Goal: Information Seeking & Learning: Learn about a topic

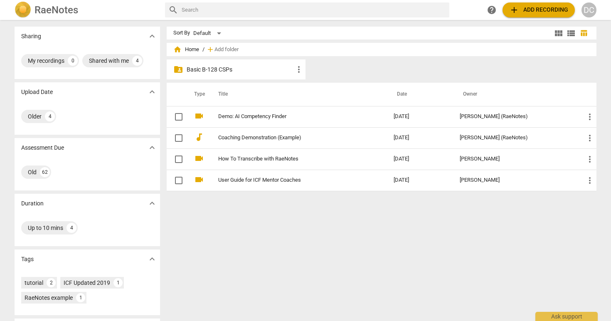
click at [271, 70] on p "Basic B-128 CSPs" at bounding box center [240, 69] width 107 height 9
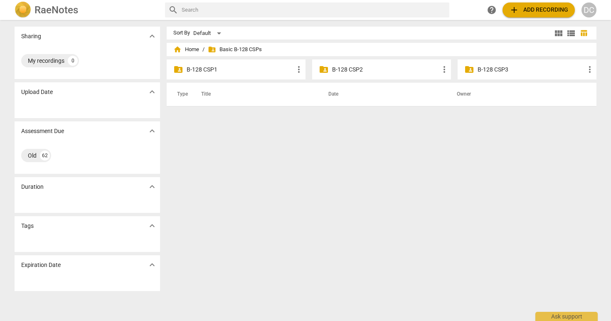
click at [527, 69] on p "B-128 CSP3" at bounding box center [530, 69] width 107 height 9
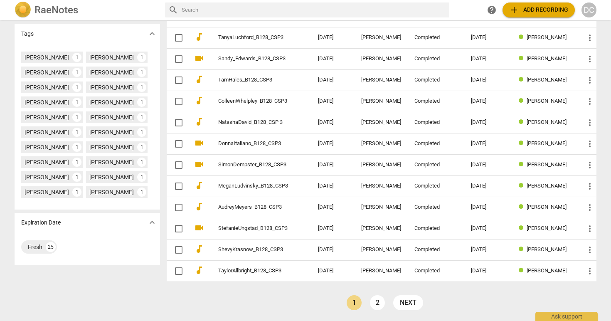
scroll to position [225, 0]
click at [376, 302] on link "2" at bounding box center [377, 302] width 15 height 15
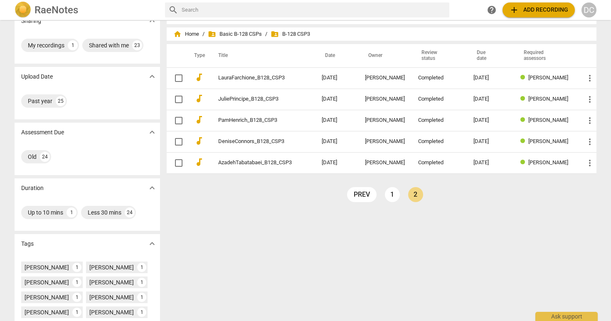
scroll to position [16, 0]
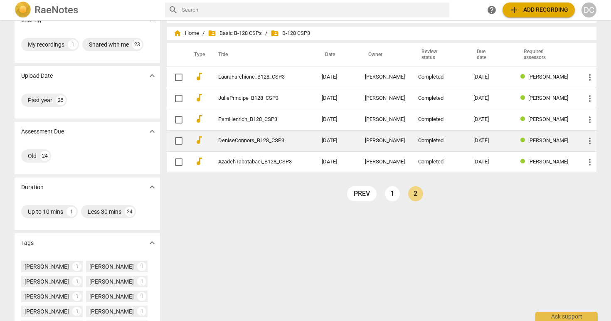
click at [265, 140] on link "DeniseConnors_B128_CSP3" at bounding box center [255, 141] width 74 height 6
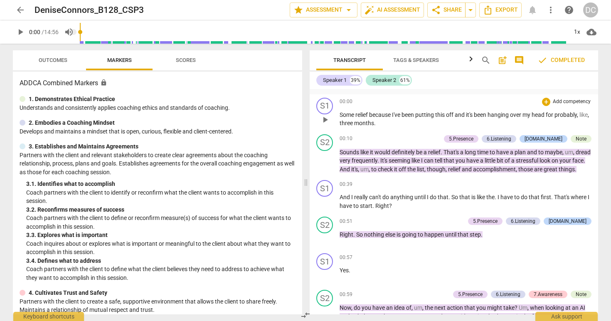
scroll to position [192, 0]
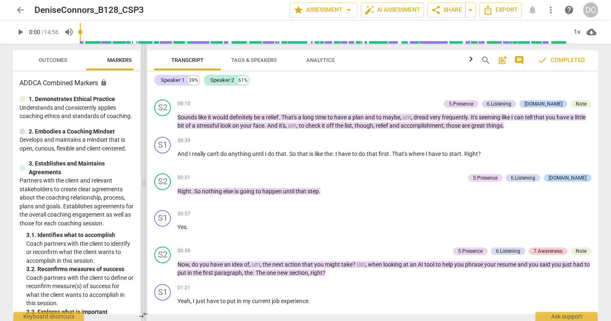
drag, startPoint x: 305, startPoint y: 179, endPoint x: 142, endPoint y: 187, distance: 162.7
click at [142, 187] on span at bounding box center [143, 182] width 5 height 277
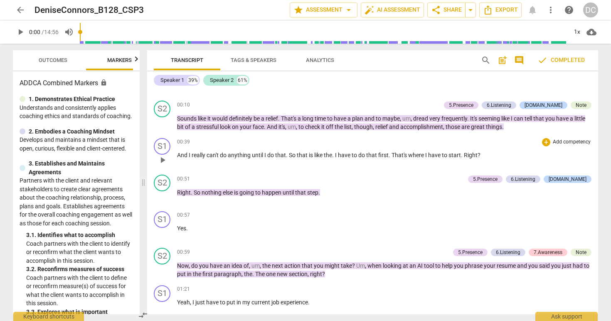
scroll to position [187, 0]
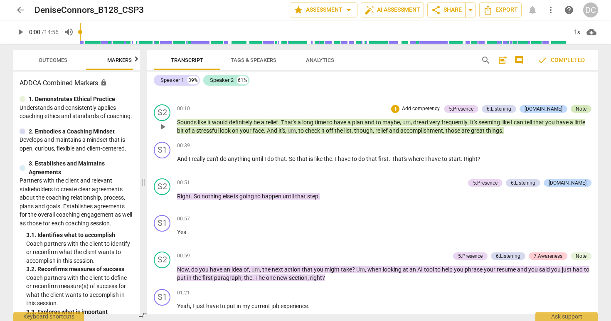
click at [579, 108] on div "Note" at bounding box center [581, 108] width 11 height 7
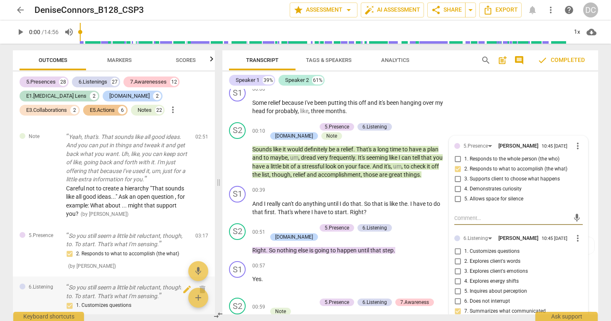
scroll to position [1617, 0]
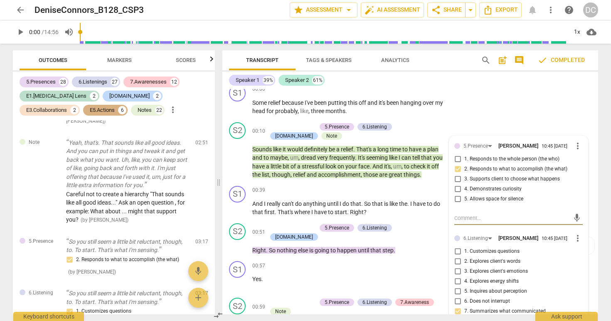
click at [90, 110] on div "E5.Actions" at bounding box center [102, 110] width 25 height 8
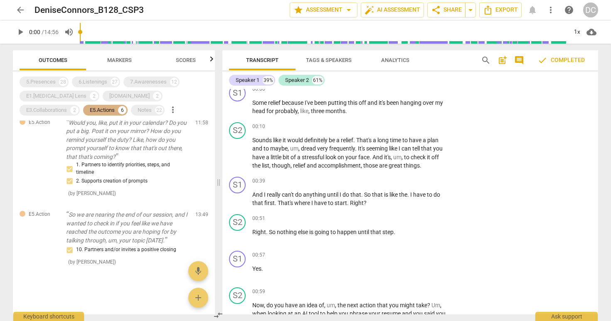
scroll to position [274, 0]
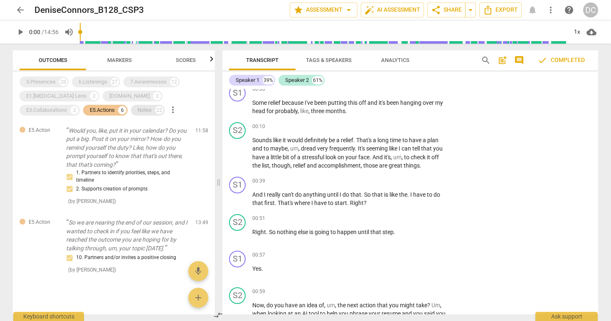
click at [138, 112] on div "Notes" at bounding box center [145, 110] width 14 height 8
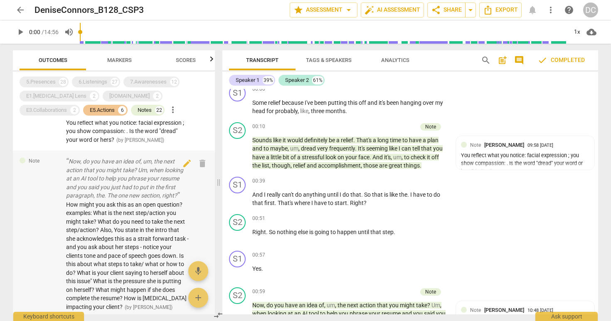
scroll to position [66, 0]
click at [44, 179] on div "Note Now, do you have an idea of, um, the next action that you might take? Um, …" at bounding box center [114, 236] width 202 height 167
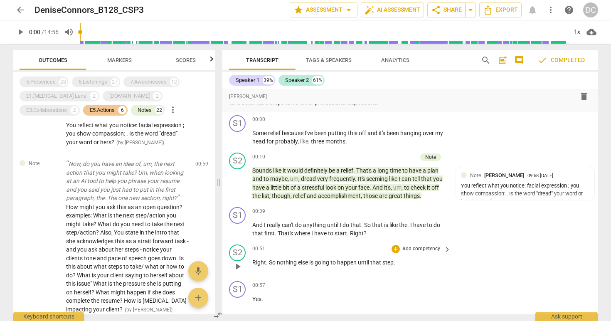
scroll to position [156, 0]
click at [480, 194] on div "You reflect what you notice: facial expression ; you show compassion: . Is the …" at bounding box center [525, 194] width 128 height 23
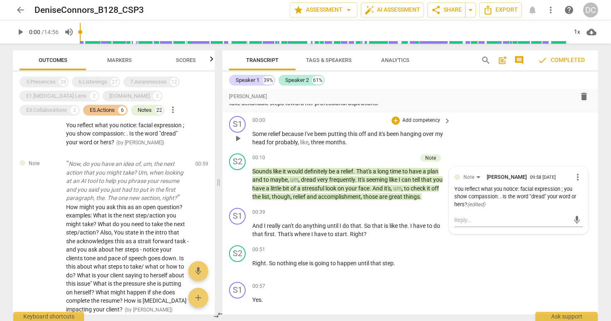
click at [480, 137] on div "S1 play_arrow pause 00:00 + Add competency keyboard_arrow_right Some relief bec…" at bounding box center [410, 131] width 376 height 37
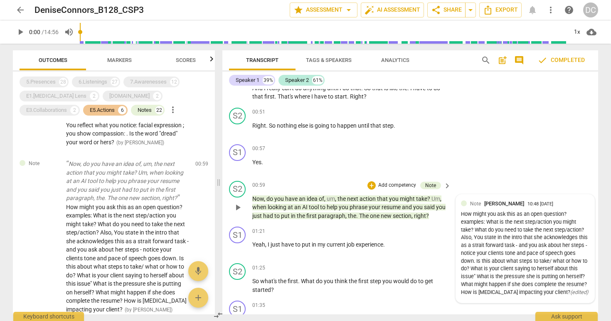
scroll to position [303, 0]
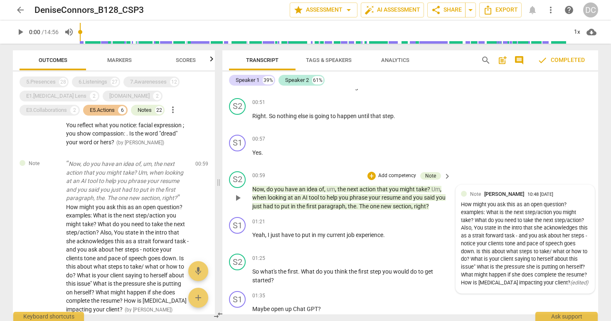
click at [483, 255] on div "How might you ask this as an open question? examples: What is the next step/act…" at bounding box center [525, 244] width 128 height 86
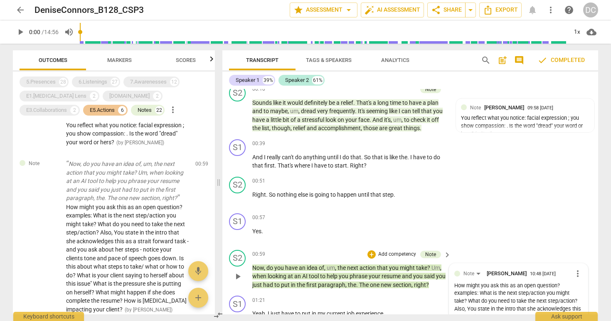
scroll to position [220, 0]
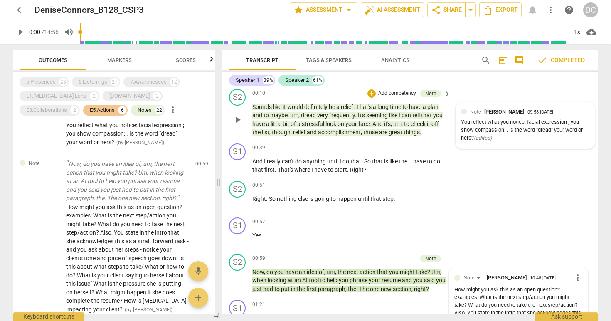
click at [528, 129] on div "You reflect what you notice: facial expression ; you show compassion: . Is the …" at bounding box center [525, 129] width 128 height 23
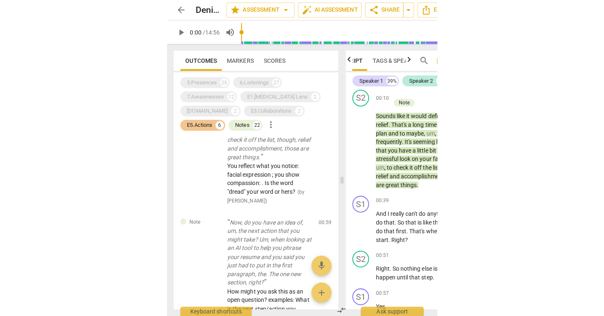
scroll to position [0, 0]
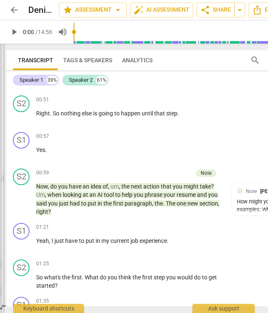
drag, startPoint x: 213, startPoint y: 183, endPoint x: 3, endPoint y: 194, distance: 210.1
click at [3, 194] on span at bounding box center [2, 179] width 5 height 270
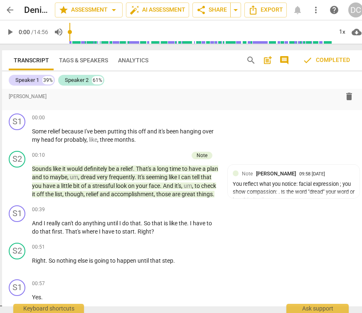
scroll to position [150, 0]
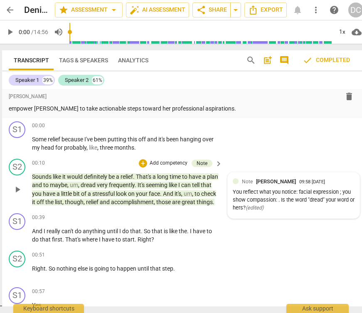
click at [313, 199] on div "You reflect what you notice: facial expression ; you show compassion: . Is the …" at bounding box center [294, 199] width 122 height 23
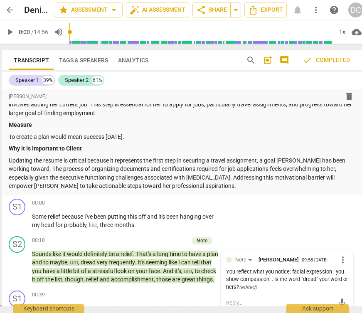
scroll to position [0, 0]
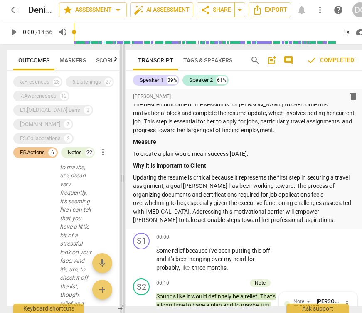
drag, startPoint x: 1, startPoint y: 177, endPoint x: 121, endPoint y: 167, distance: 120.6
click at [121, 167] on span at bounding box center [122, 178] width 5 height 269
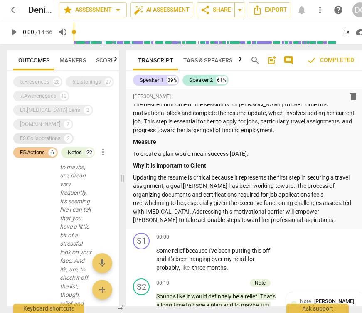
click at [50, 134] on div "E3.Collaborations" at bounding box center [40, 138] width 41 height 8
click at [47, 105] on div "E1.[MEDICAL_DATA] Lens 2" at bounding box center [53, 110] width 80 height 11
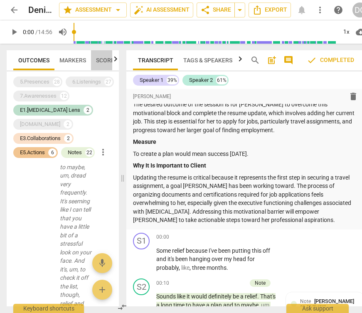
click at [100, 59] on span "Scores" at bounding box center [107, 60] width 22 height 7
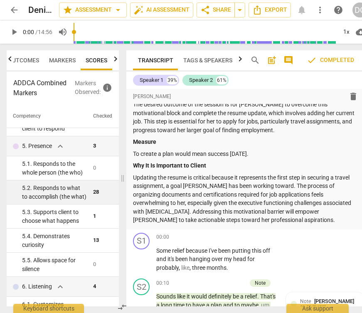
scroll to position [265, 0]
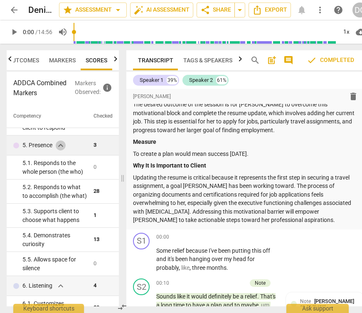
click at [60, 143] on span "expand_more" at bounding box center [61, 145] width 10 height 10
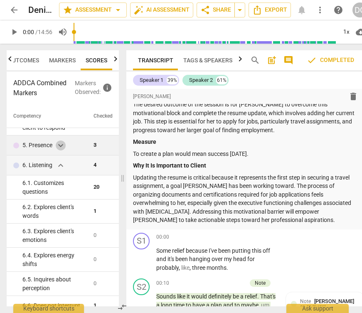
click at [60, 143] on span "expand_more" at bounding box center [61, 145] width 10 height 10
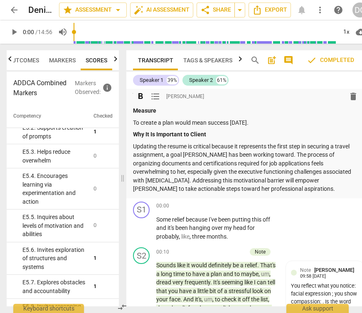
scroll to position [105, 0]
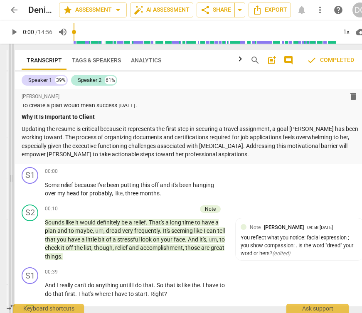
drag, startPoint x: 124, startPoint y: 177, endPoint x: 13, endPoint y: 164, distance: 112.2
click at [13, 164] on span at bounding box center [11, 178] width 5 height 269
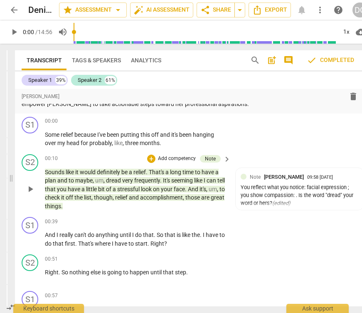
scroll to position [177, 0]
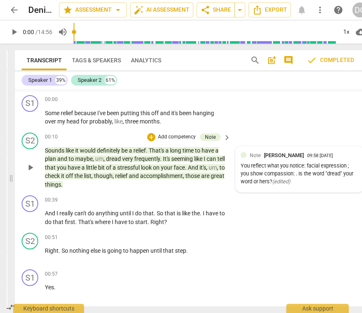
click at [256, 164] on div "You reflect what you notice: facial expression ; you show compassion: . Is the …" at bounding box center [300, 173] width 118 height 23
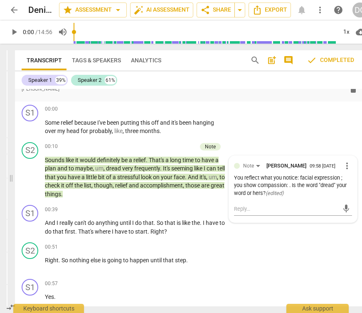
scroll to position [139, 0]
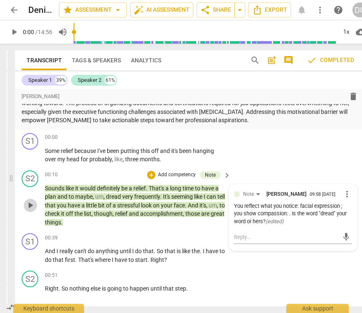
click at [29, 203] on span "play_arrow" at bounding box center [30, 205] width 10 height 10
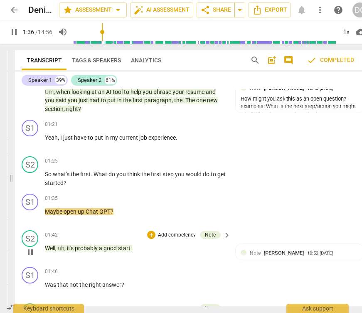
scroll to position [426, 0]
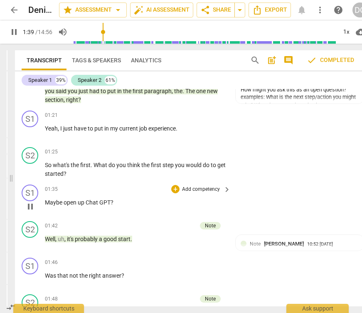
click at [34, 202] on span "pause" at bounding box center [30, 207] width 10 height 10
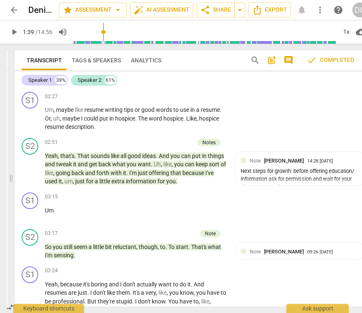
scroll to position [759, 0]
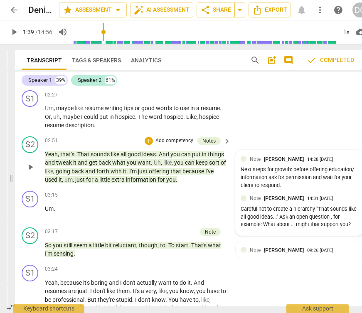
click at [305, 166] on div "Next steps for growth: before offering education/ information ask for permissio…" at bounding box center [300, 177] width 118 height 23
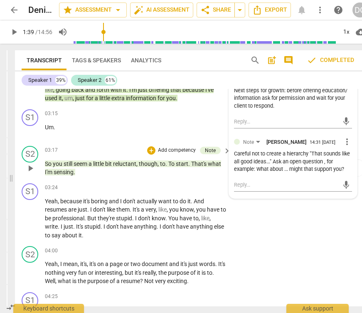
scroll to position [844, 0]
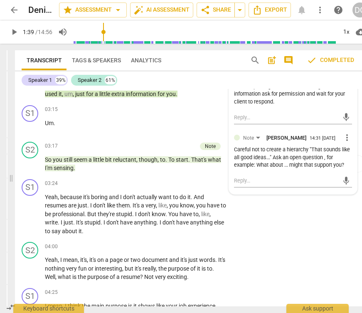
click at [297, 158] on div "Careful not to create a hierarchy "That sounds like all good ideas..." Ask an o…" at bounding box center [293, 157] width 118 height 23
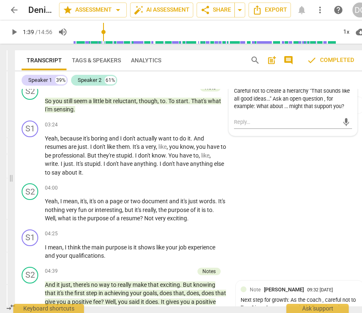
scroll to position [839, 0]
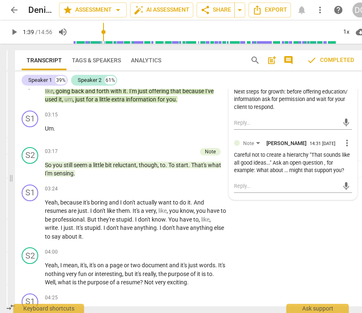
click at [273, 103] on div "Next steps for growth: before offering education/ information ask for permissio…" at bounding box center [293, 99] width 118 height 23
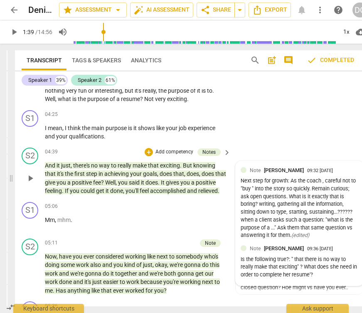
scroll to position [1023, 0]
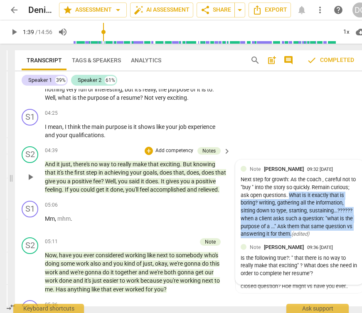
drag, startPoint x: 308, startPoint y: 182, endPoint x: 348, endPoint y: 221, distance: 55.5
copy div "What is it exactly that is boring? writing, gathering all the information, sitt…"
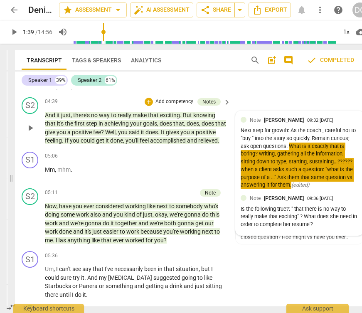
scroll to position [1075, 0]
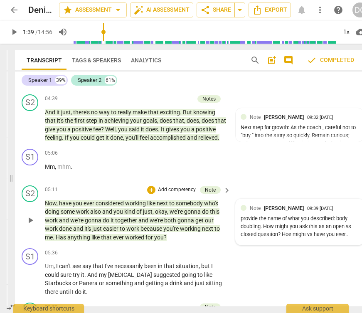
click at [299, 224] on div "provide the name of what you described: body doubling. How might you ask this a…" at bounding box center [300, 226] width 118 height 23
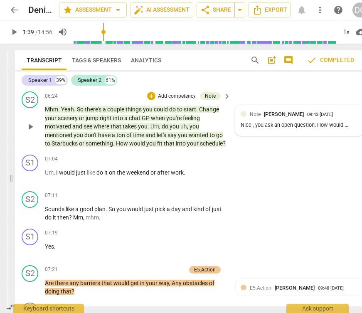
scroll to position [1432, 0]
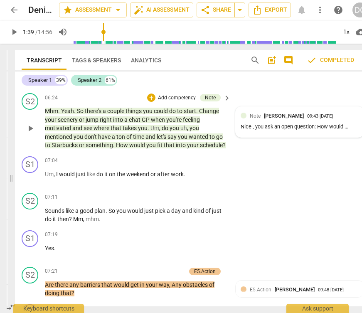
click at [301, 115] on div "Note [PERSON_NAME] 09:43 [DATE] Nice , you ask an open question: How would ..." at bounding box center [300, 122] width 118 height 20
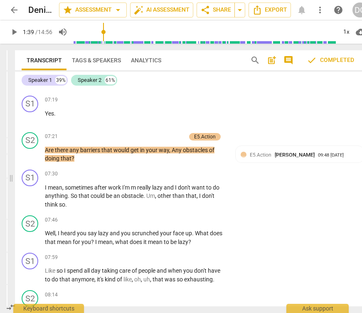
scroll to position [1567, 0]
click at [298, 152] on div "E5.Action [PERSON_NAME]" at bounding box center [284, 155] width 68 height 8
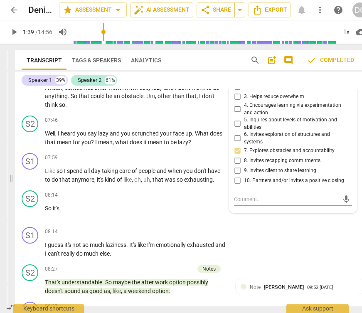
scroll to position [1752, 0]
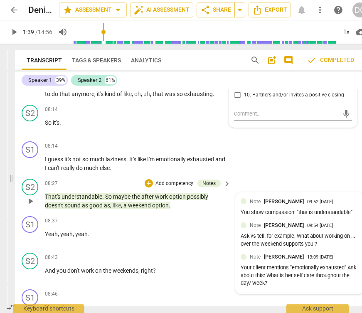
click at [289, 194] on div "Note [PERSON_NAME] 09:52 [DATE] You show compassion: "that is understandable" N…" at bounding box center [300, 242] width 128 height 101
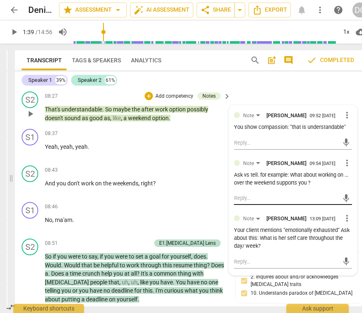
scroll to position [1841, 0]
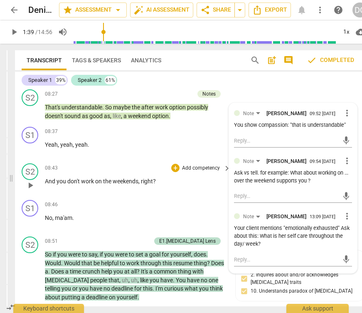
type input "100"
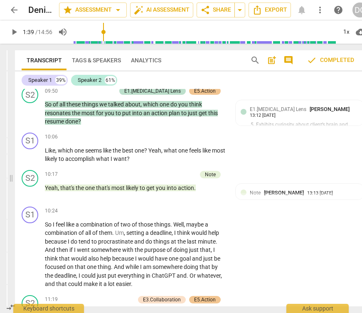
scroll to position [2103, 0]
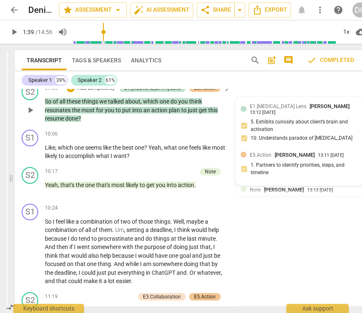
click at [310, 109] on span "[PERSON_NAME]" at bounding box center [330, 106] width 40 height 6
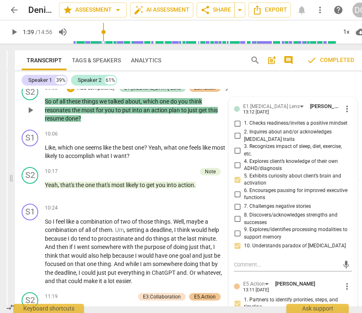
click at [310, 109] on span "[PERSON_NAME]" at bounding box center [330, 106] width 40 height 6
click at [294, 95] on div "S2 play_arrow pause 09:50 + Add competency E1.[MEDICAL_DATA] Lens E5.Action key…" at bounding box center [191, 103] width 352 height 46
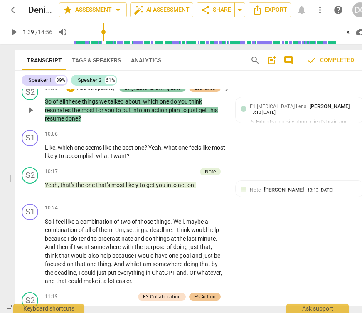
click at [179, 92] on div "E1.[MEDICAL_DATA] Lens" at bounding box center [152, 87] width 57 height 7
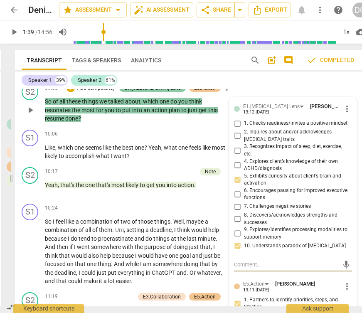
scroll to position [24388, 0]
click at [180, 92] on div "E1.[MEDICAL_DATA] Lens" at bounding box center [152, 87] width 66 height 7
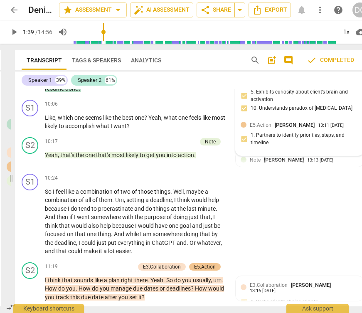
scroll to position [2140, 0]
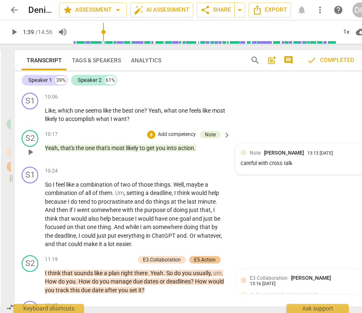
click at [271, 156] on span "[PERSON_NAME]" at bounding box center [284, 153] width 40 height 6
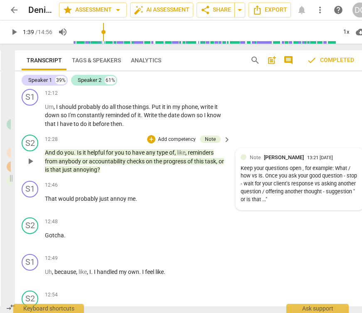
scroll to position [2517, 0]
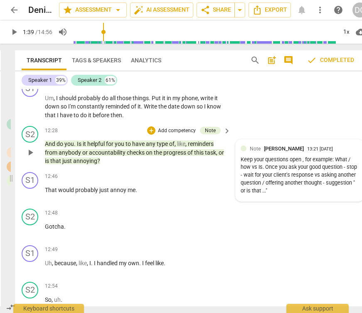
click at [286, 182] on div "Keep your questions open , for example: What / how vs Is. Once you ask your goo…" at bounding box center [300, 175] width 118 height 39
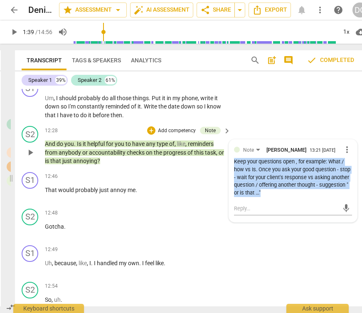
drag, startPoint x: 233, startPoint y: 165, endPoint x: 301, endPoint y: 195, distance: 74.8
click at [301, 195] on div "Keep your questions open , for example: What / how vs Is. Once you ask your goo…" at bounding box center [293, 177] width 118 height 39
copy div "Keep your questions open , for example: What / how vs Is. Once you ask your goo…"
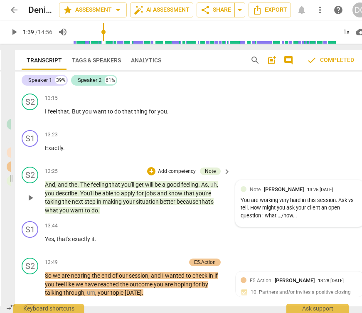
scroll to position [2868, 0]
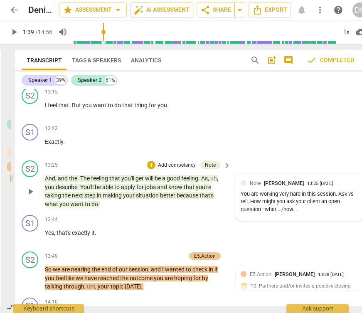
click at [309, 197] on div "You are working very hard in this session. Ask vs tell. How might you ask your …" at bounding box center [300, 201] width 118 height 23
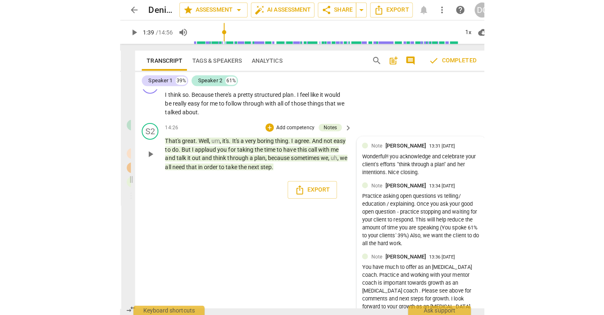
scroll to position [3089, 0]
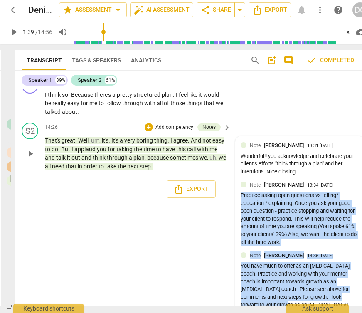
drag, startPoint x: 239, startPoint y: 189, endPoint x: 282, endPoint y: 300, distance: 119.5
click at [282, 300] on div "Note [PERSON_NAME] 13:31 [DATE] Wonderful!! you acknowledge and celebrate your …" at bounding box center [300, 229] width 128 height 187
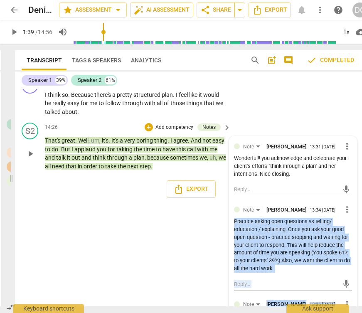
copy div "Practice asking open questions vs telling/ education / explaining. Once you ask…"
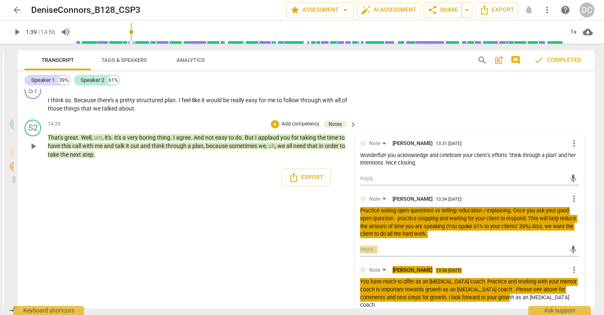
scroll to position [0, 66]
